Goal: Task Accomplishment & Management: Complete application form

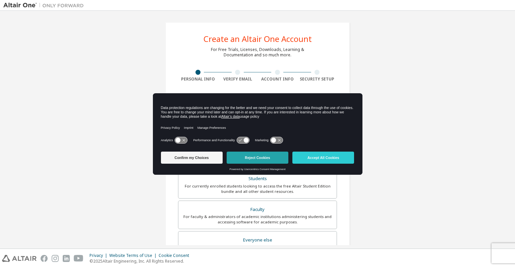
click at [270, 154] on button "Reject Cookies" at bounding box center [257, 157] width 62 height 12
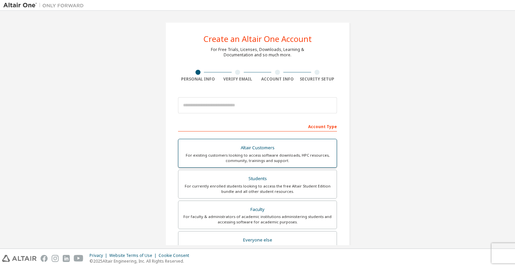
click at [313, 152] on div "For existing customers looking to access software downloads, HPC resources, com…" at bounding box center [257, 157] width 150 height 11
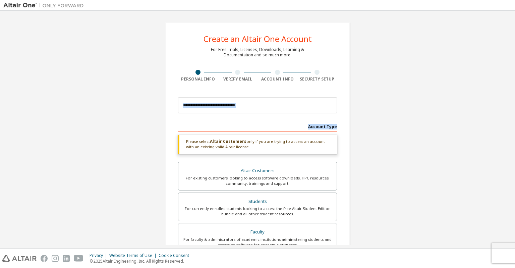
drag, startPoint x: 511, startPoint y: 79, endPoint x: 511, endPoint y: 124, distance: 45.6
click at [511, 124] on div "Create an Altair One Account For Free Trials, Licenses, Downloads, Learning & D…" at bounding box center [257, 130] width 515 height 238
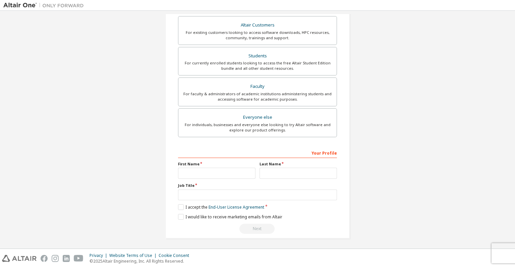
scroll to position [30, 0]
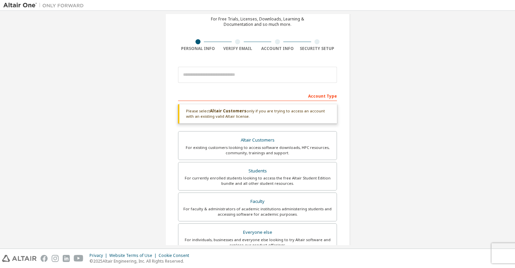
click at [121, 154] on div "Create an Altair One Account For Free Trials, Licenses, Downloads, Learning & D…" at bounding box center [257, 173] width 508 height 378
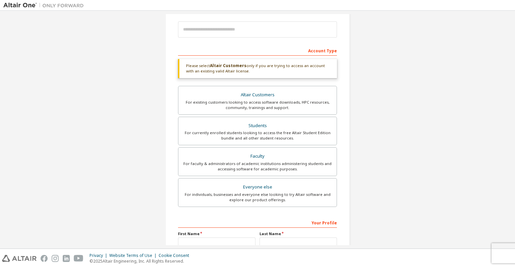
scroll to position [0, 0]
